Goal: Information Seeking & Learning: Learn about a topic

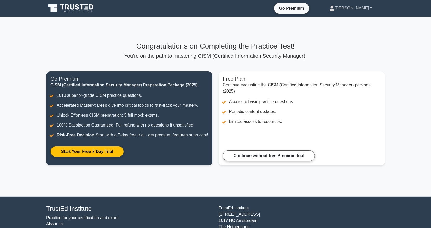
click at [363, 8] on link "[PERSON_NAME]" at bounding box center [351, 8] width 68 height 10
click at [357, 18] on link "Profile" at bounding box center [337, 20] width 41 height 8
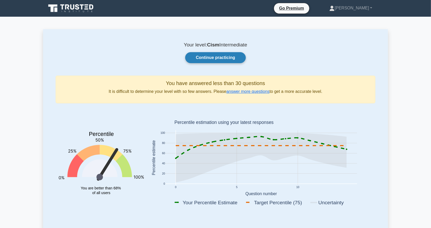
click at [216, 57] on link "Continue practicing" at bounding box center [215, 57] width 61 height 11
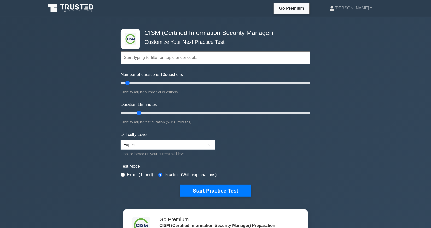
drag, startPoint x: 136, startPoint y: 113, endPoint x: 140, endPoint y: 114, distance: 3.8
click at [140, 114] on input "Duration: 15 minutes" at bounding box center [216, 113] width 190 height 6
drag, startPoint x: 140, startPoint y: 114, endPoint x: 150, endPoint y: 115, distance: 10.2
type input "20"
click at [150, 115] on input "Duration: 15 minutes" at bounding box center [216, 113] width 190 height 6
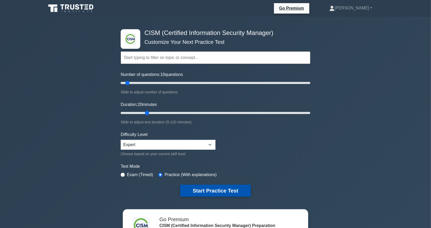
click at [215, 194] on button "Start Practice Test" at bounding box center [215, 191] width 71 height 12
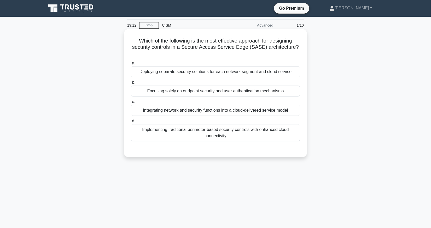
click at [286, 131] on div "Implementing traditional perimeter-based security controls with enhanced cloud …" at bounding box center [215, 132] width 169 height 17
click at [131, 123] on input "d. Implementing traditional perimeter-based security controls with enhanced clo…" at bounding box center [131, 121] width 0 height 3
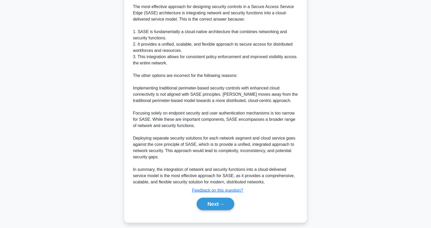
scroll to position [163, 0]
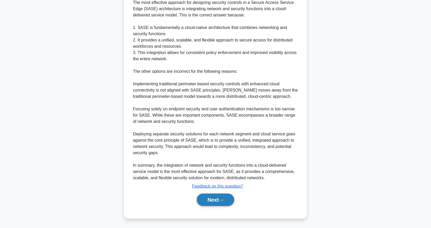
click at [222, 204] on button "Next" at bounding box center [215, 200] width 37 height 13
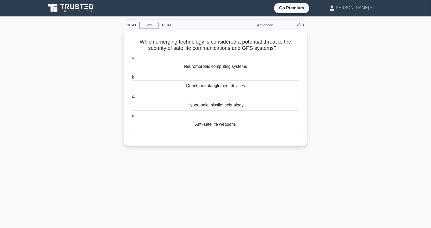
scroll to position [0, 0]
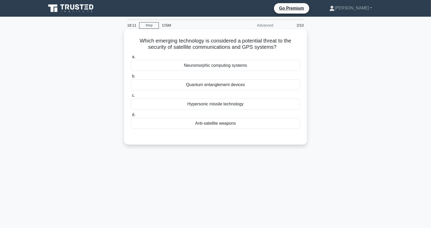
click at [251, 85] on div "Quantum entanglement devices" at bounding box center [215, 84] width 169 height 11
click at [131, 78] on input "b. Quantum entanglement devices" at bounding box center [131, 76] width 0 height 3
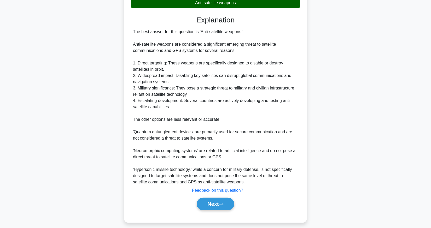
scroll to position [125, 0]
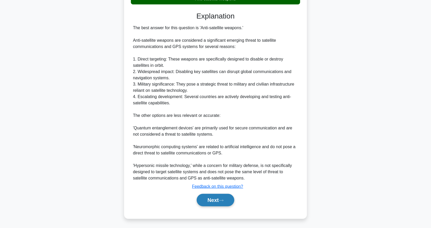
click at [216, 197] on button "Next" at bounding box center [215, 200] width 37 height 13
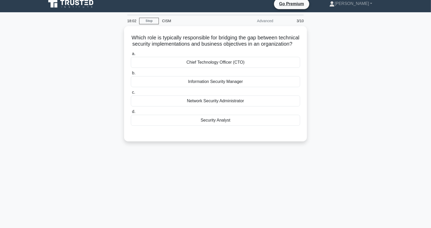
scroll to position [2, 0]
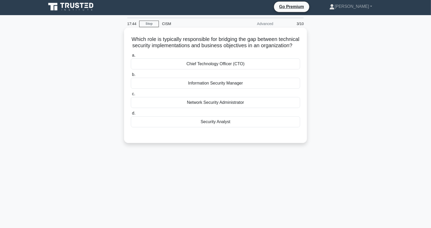
click at [280, 70] on div "Chief Technology Officer (CTO)" at bounding box center [215, 64] width 169 height 11
click at [131, 57] on input "a. Chief Technology Officer (CTO)" at bounding box center [131, 55] width 0 height 3
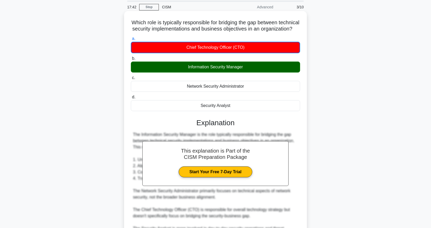
scroll to position [27, 0]
